Goal: Task Accomplishment & Management: Use online tool/utility

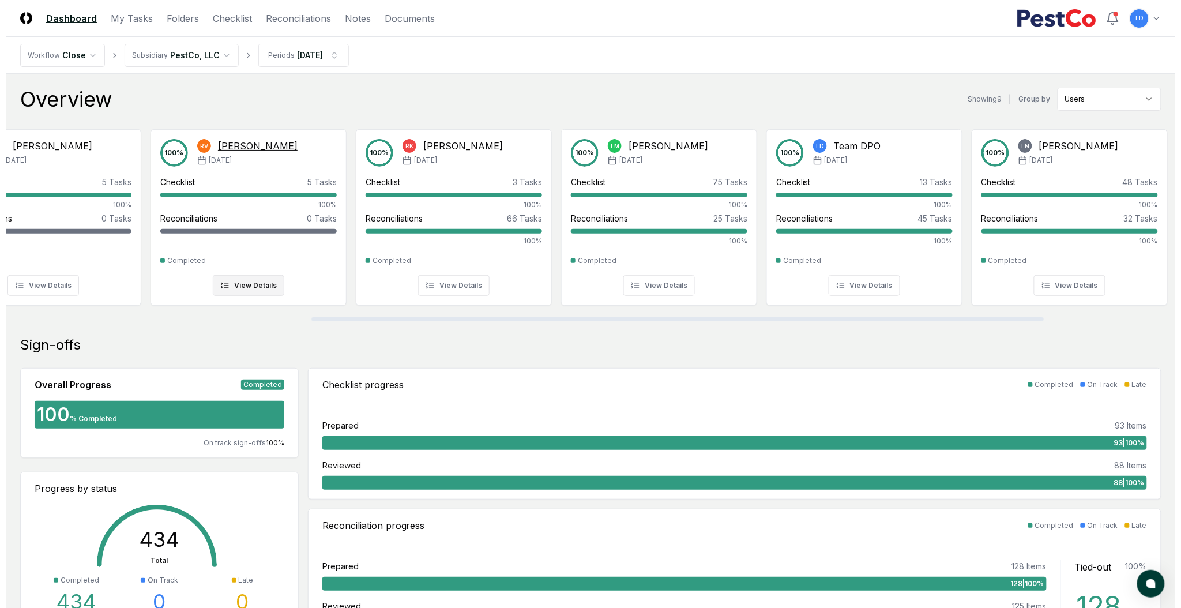
scroll to position [0, 486]
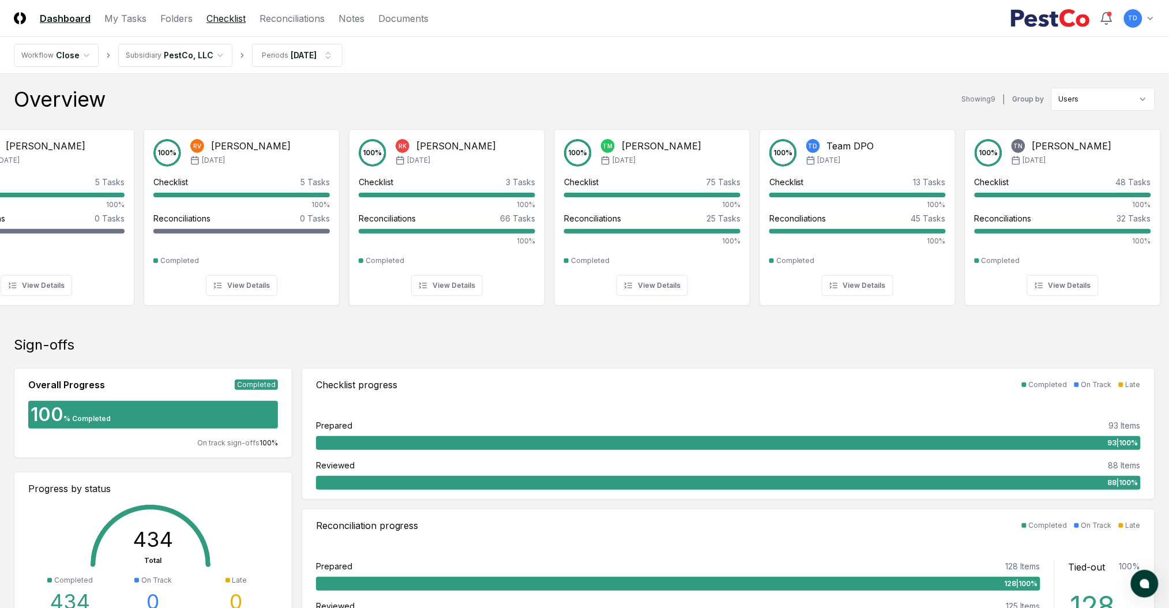
click at [220, 16] on link "Checklist" at bounding box center [225, 19] width 39 height 14
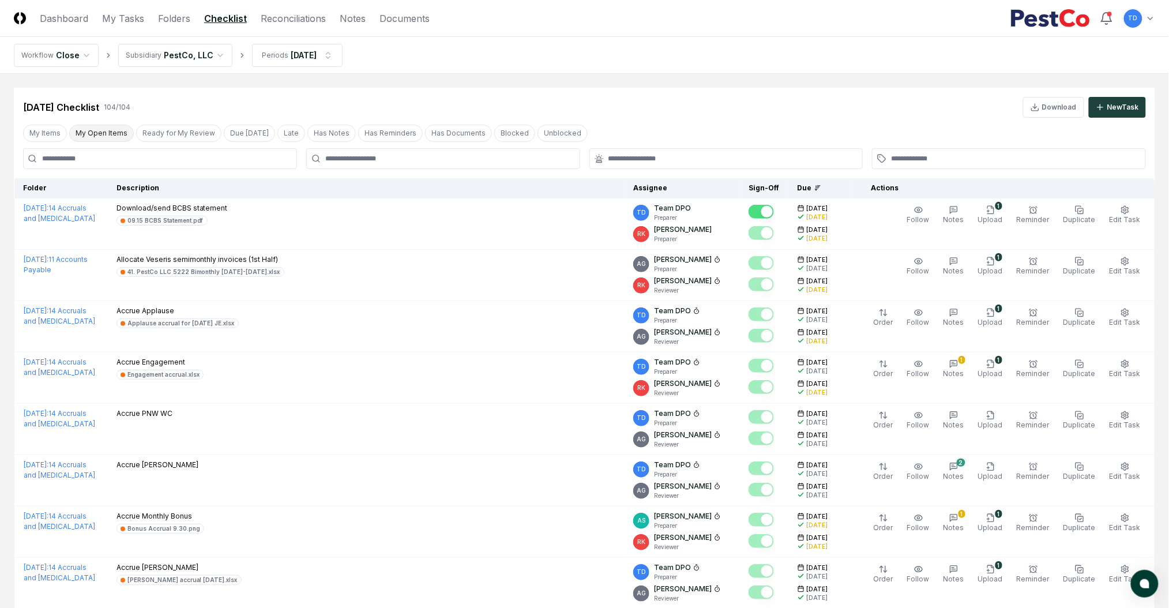
click at [112, 136] on button "My Open Items" at bounding box center [101, 133] width 65 height 17
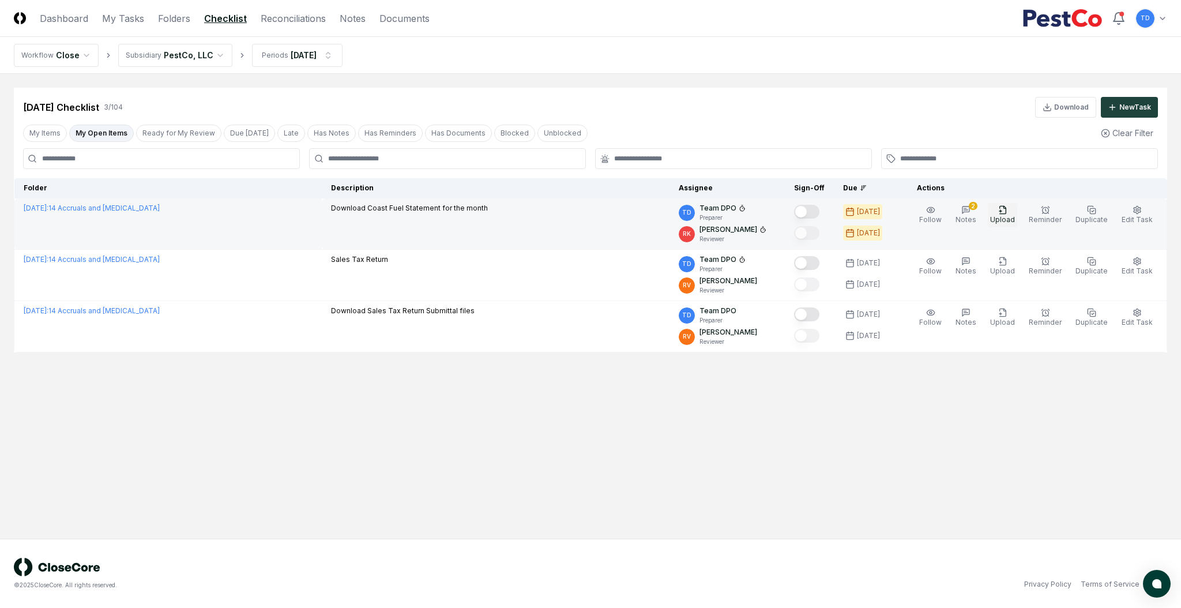
click at [1010, 220] on span "Upload" at bounding box center [1002, 219] width 25 height 9
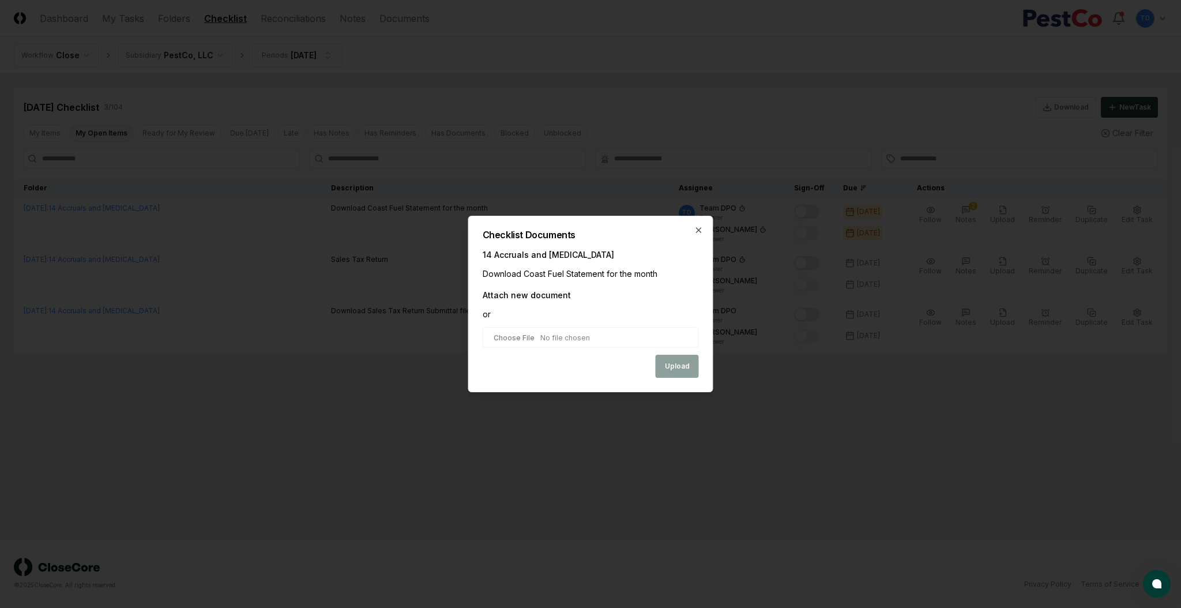
click at [515, 331] on input "file" at bounding box center [591, 337] width 216 height 21
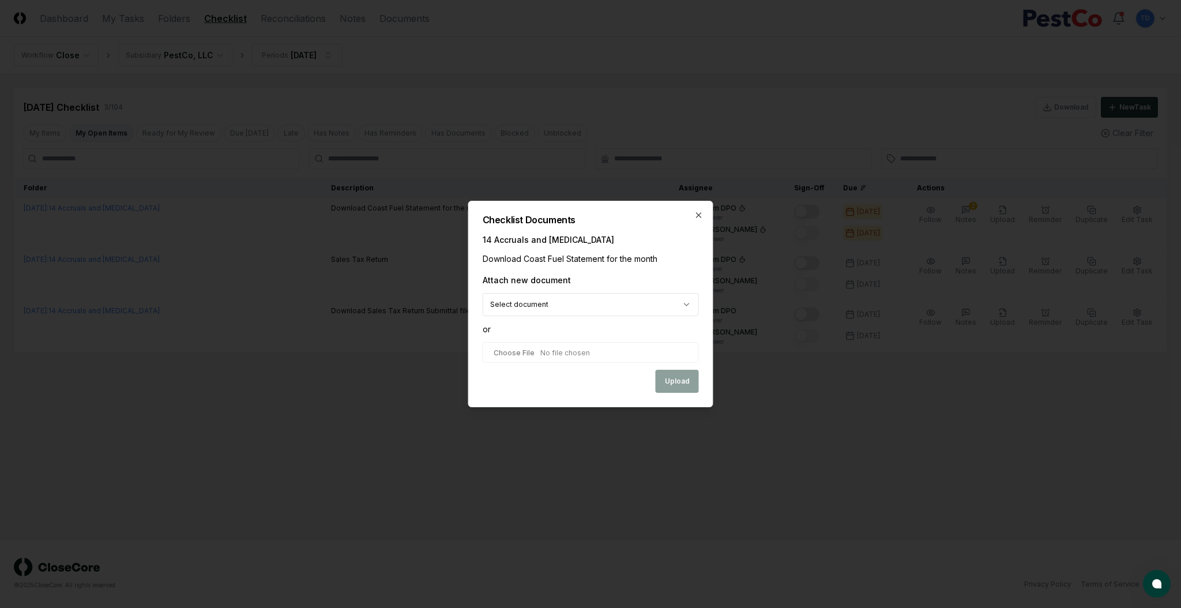
type input "**********"
click at [687, 398] on div "**********" at bounding box center [590, 304] width 245 height 208
click at [690, 385] on button "Upload" at bounding box center [677, 382] width 43 height 23
click at [682, 379] on div "Upload" at bounding box center [591, 382] width 216 height 23
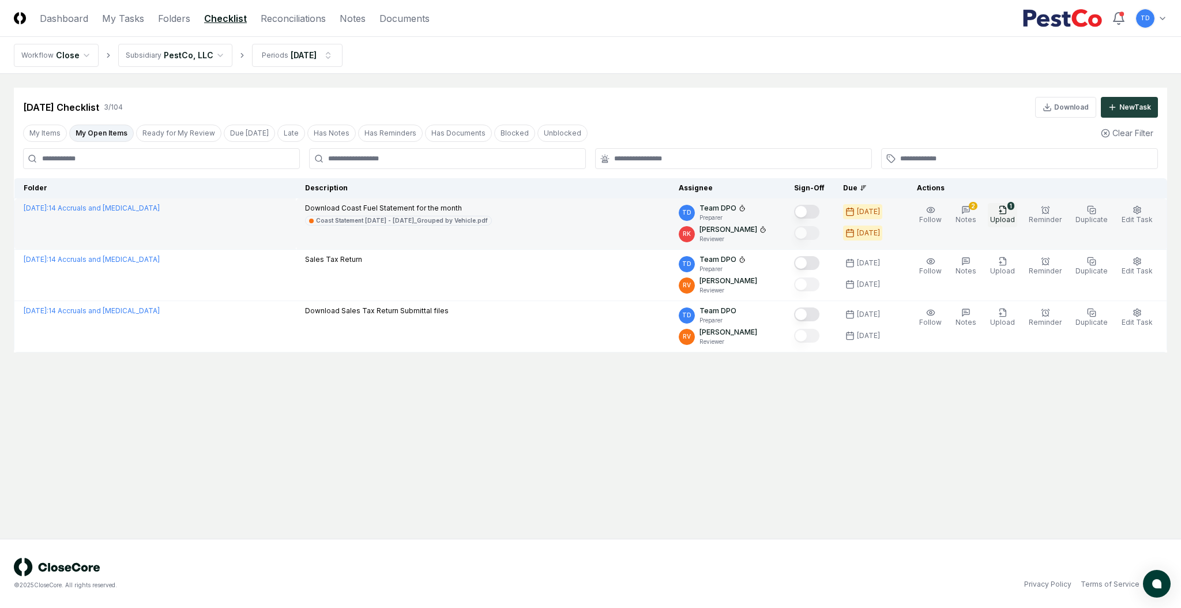
click at [1007, 217] on span "Upload" at bounding box center [1002, 219] width 25 height 9
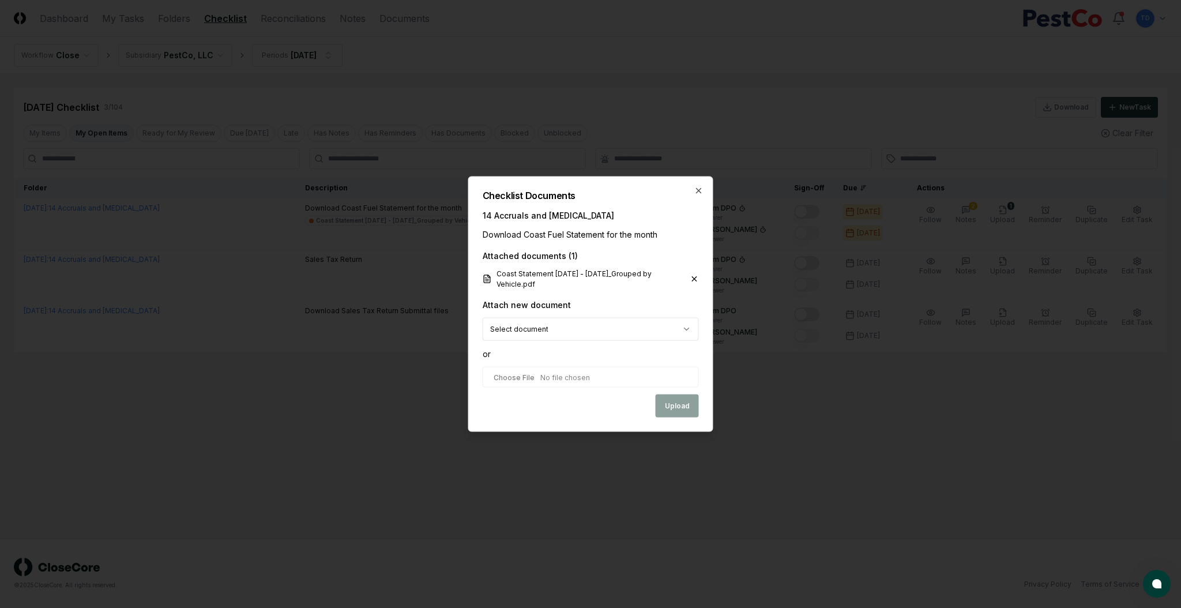
click at [530, 384] on input "file" at bounding box center [591, 377] width 216 height 21
type input "**********"
click at [681, 416] on button "Upload" at bounding box center [677, 406] width 43 height 23
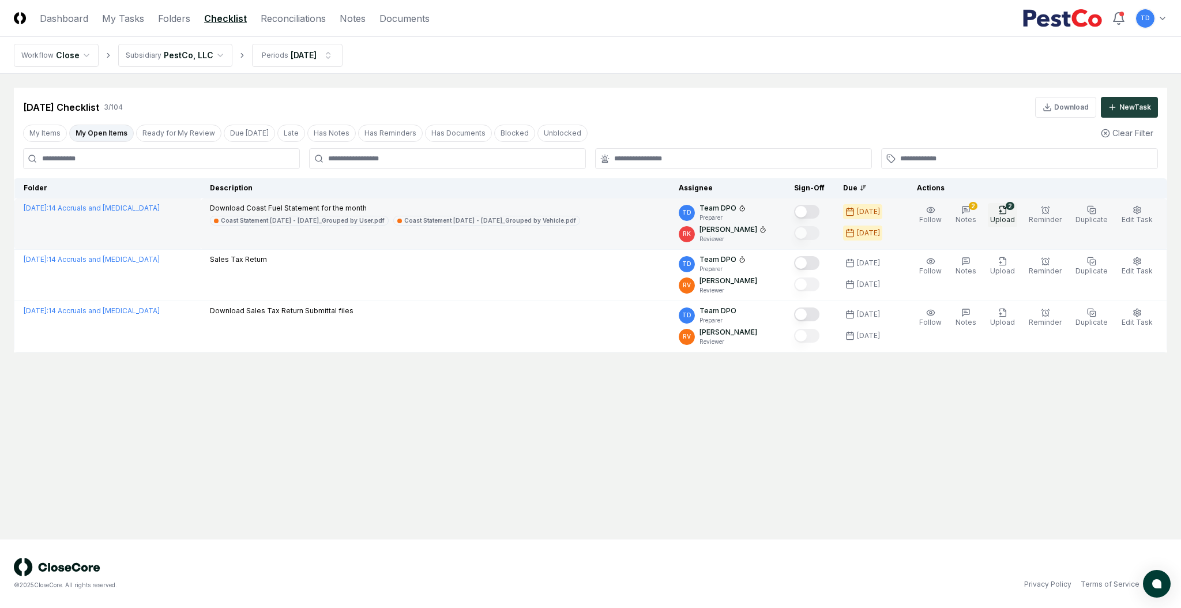
click at [1014, 224] on span "Upload" at bounding box center [1002, 219] width 25 height 9
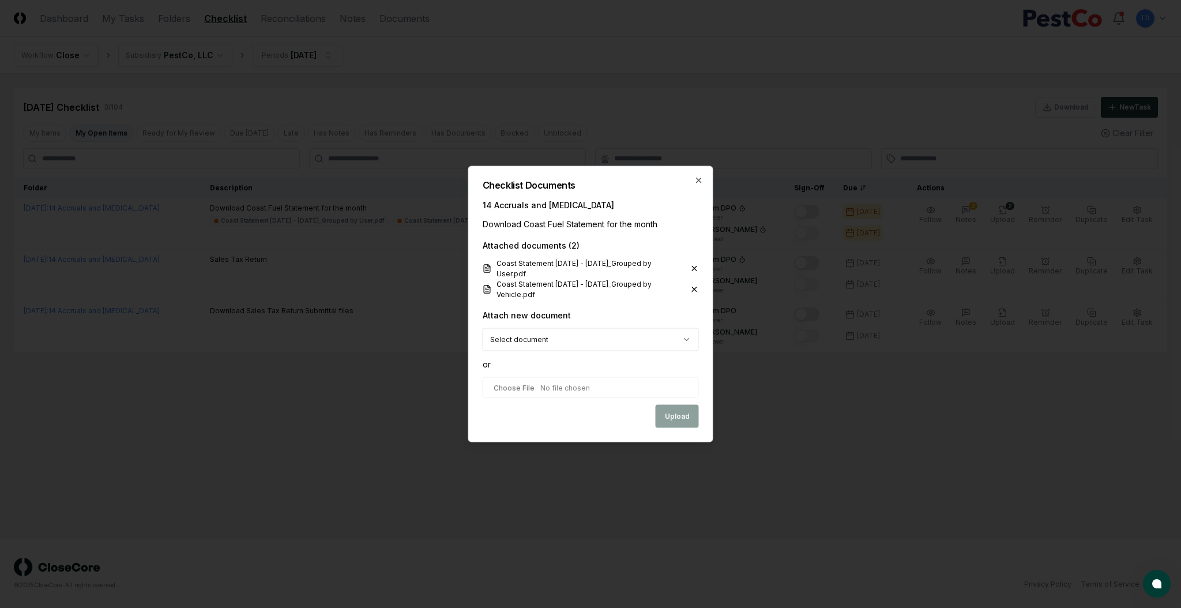
click at [573, 380] on input "file" at bounding box center [591, 387] width 216 height 21
type input "**********"
click at [661, 416] on button "Upload" at bounding box center [677, 417] width 43 height 23
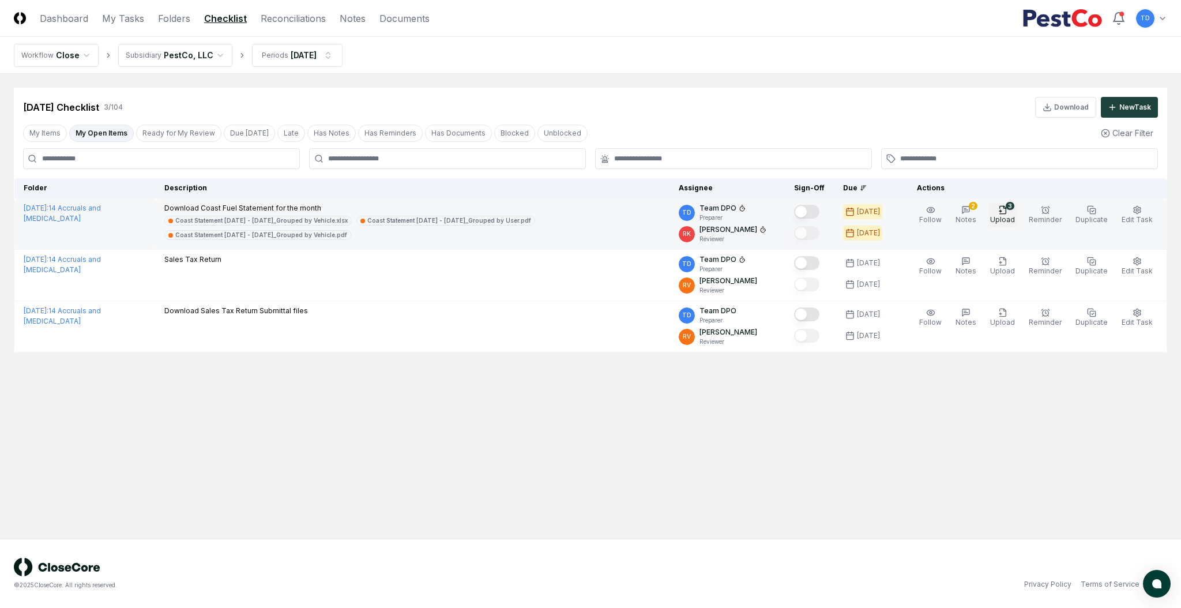
click at [1005, 215] on span "Upload" at bounding box center [1002, 219] width 25 height 9
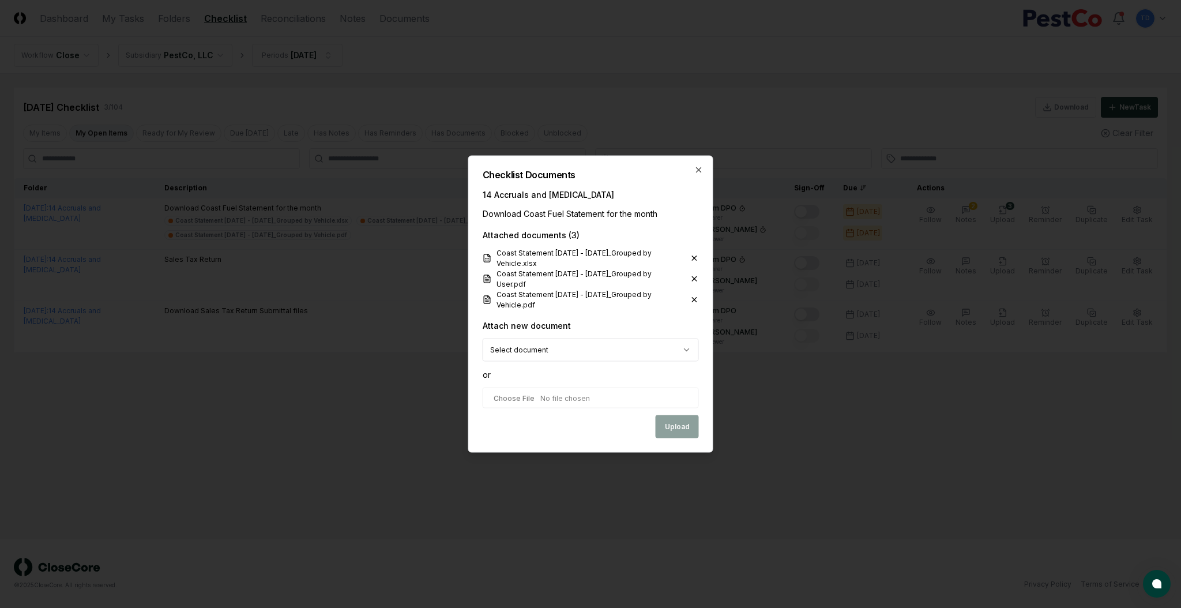
click at [566, 401] on input "file" at bounding box center [591, 398] width 216 height 21
type input "**********"
click at [660, 427] on button "Upload" at bounding box center [677, 427] width 43 height 23
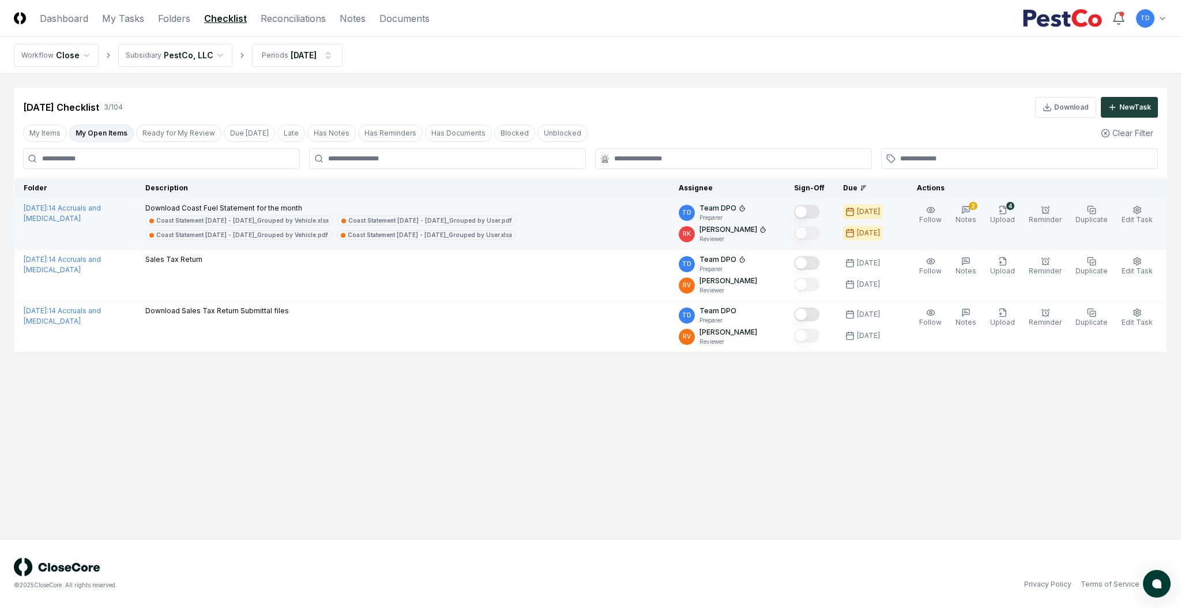
click at [820, 209] on button "Mark complete" at bounding box center [806, 212] width 25 height 14
click at [1145, 221] on span "Edit Task" at bounding box center [1137, 219] width 31 height 9
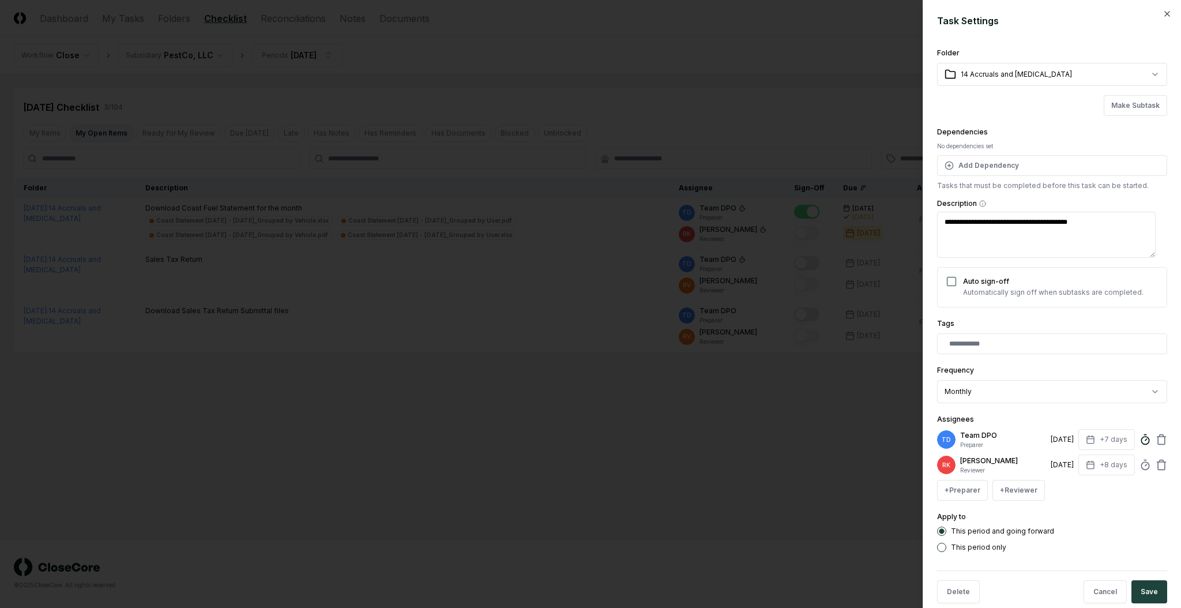
click at [1140, 442] on icon at bounding box center [1146, 440] width 12 height 12
click at [1136, 591] on button "Save" at bounding box center [1150, 591] width 36 height 23
type textarea "*"
